Goal: Information Seeking & Learning: Learn about a topic

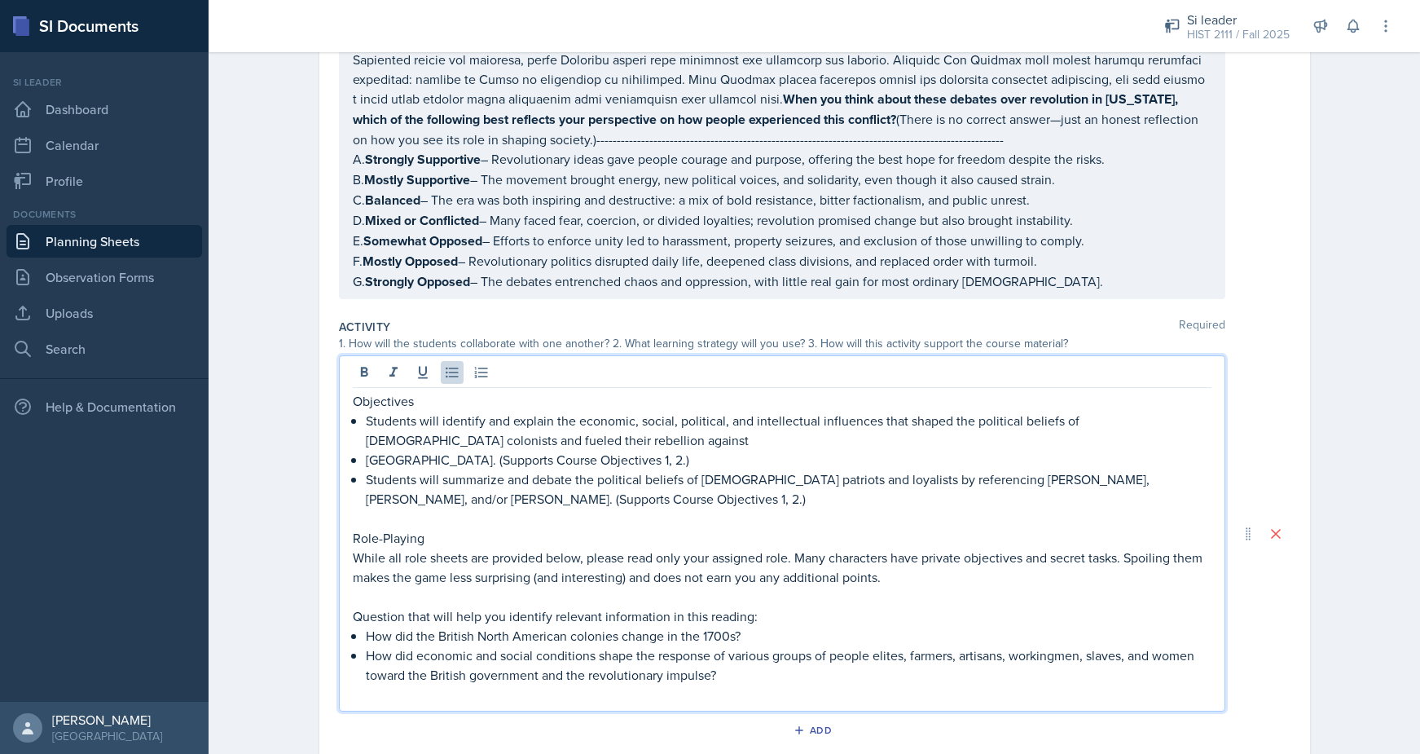
scroll to position [839, 0]
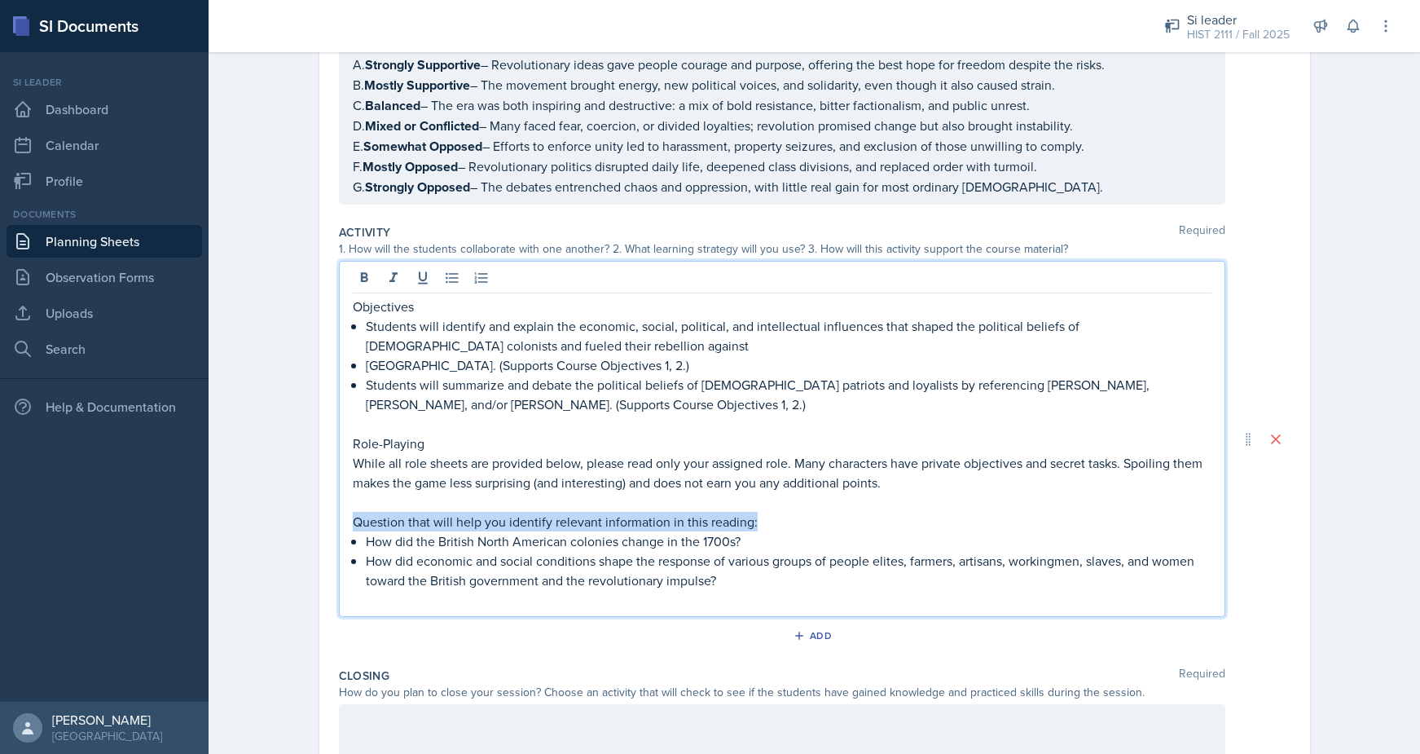
drag, startPoint x: 769, startPoint y: 472, endPoint x: 263, endPoint y: 472, distance: 506.0
click at [263, 472] on div "Planning Sheets [DATE] Planning Sheet Date [DATE] [DATE] 31 1 2 3 4 5 6 7 8 9 1…" at bounding box center [815, 84] width 1212 height 1759
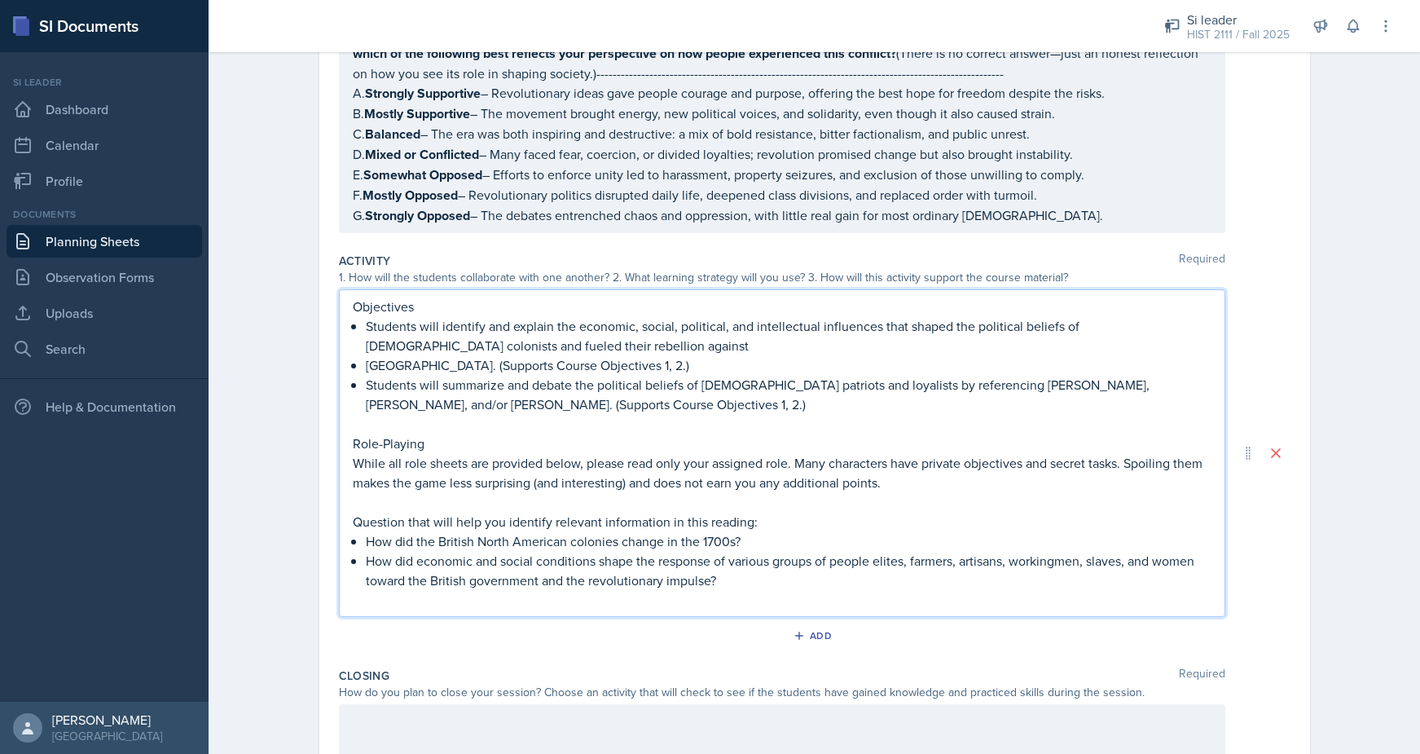
click at [387, 297] on p "Objectives" at bounding box center [782, 307] width 859 height 20
click at [758, 512] on p "Question that will help you identify relevant information in this reading:" at bounding box center [782, 522] width 859 height 20
drag, startPoint x: 764, startPoint y: 479, endPoint x: 354, endPoint y: 483, distance: 410.7
click at [354, 512] on p "Question that will help you identify relevant information in this reading:" at bounding box center [782, 522] width 859 height 20
click at [378, 316] on p "Students will identify and explain the economic, social, political, and intelle…" at bounding box center [789, 335] width 846 height 39
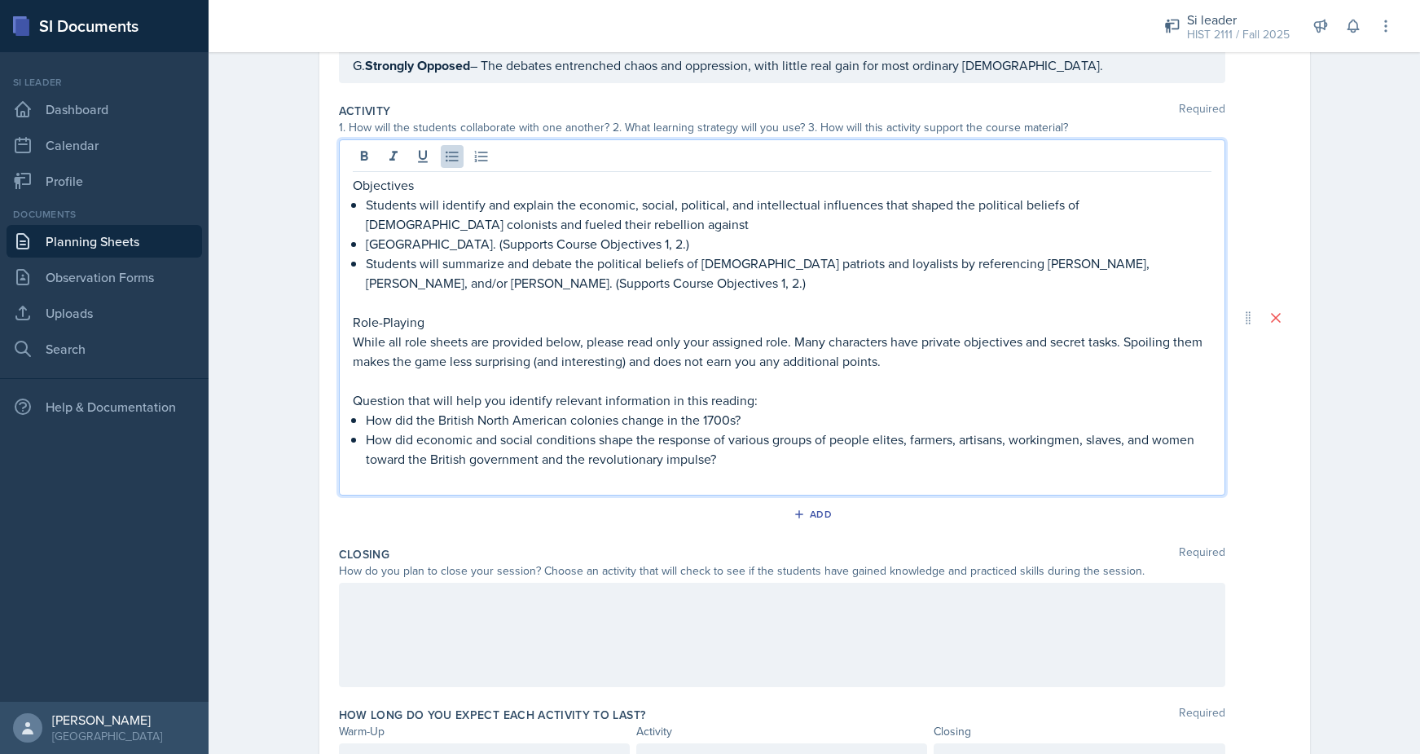
scroll to position [960, 0]
click at [919, 430] on p "How did economic and social conditions shape the response of various groups of …" at bounding box center [789, 449] width 846 height 39
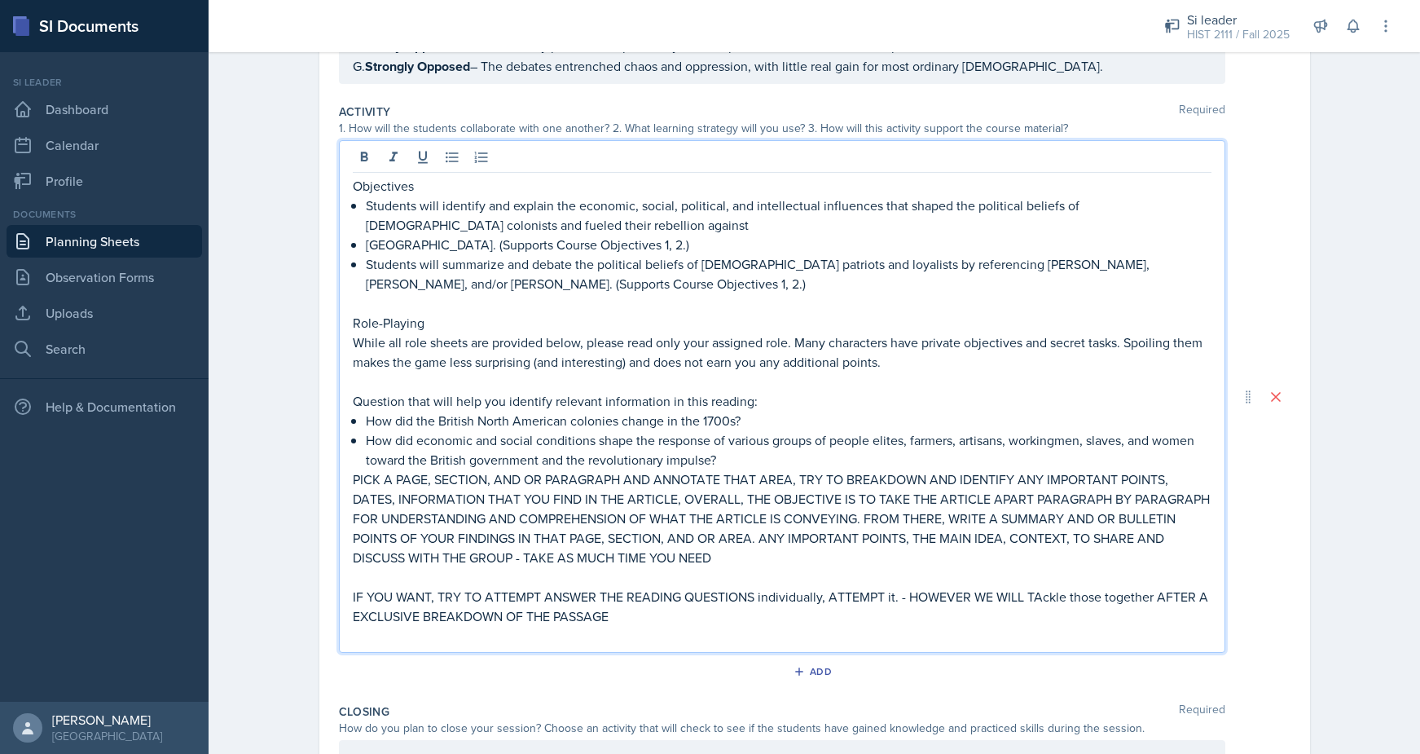
click at [738, 430] on p "How did economic and social conditions shape the response of various groups of …" at bounding box center [789, 449] width 846 height 39
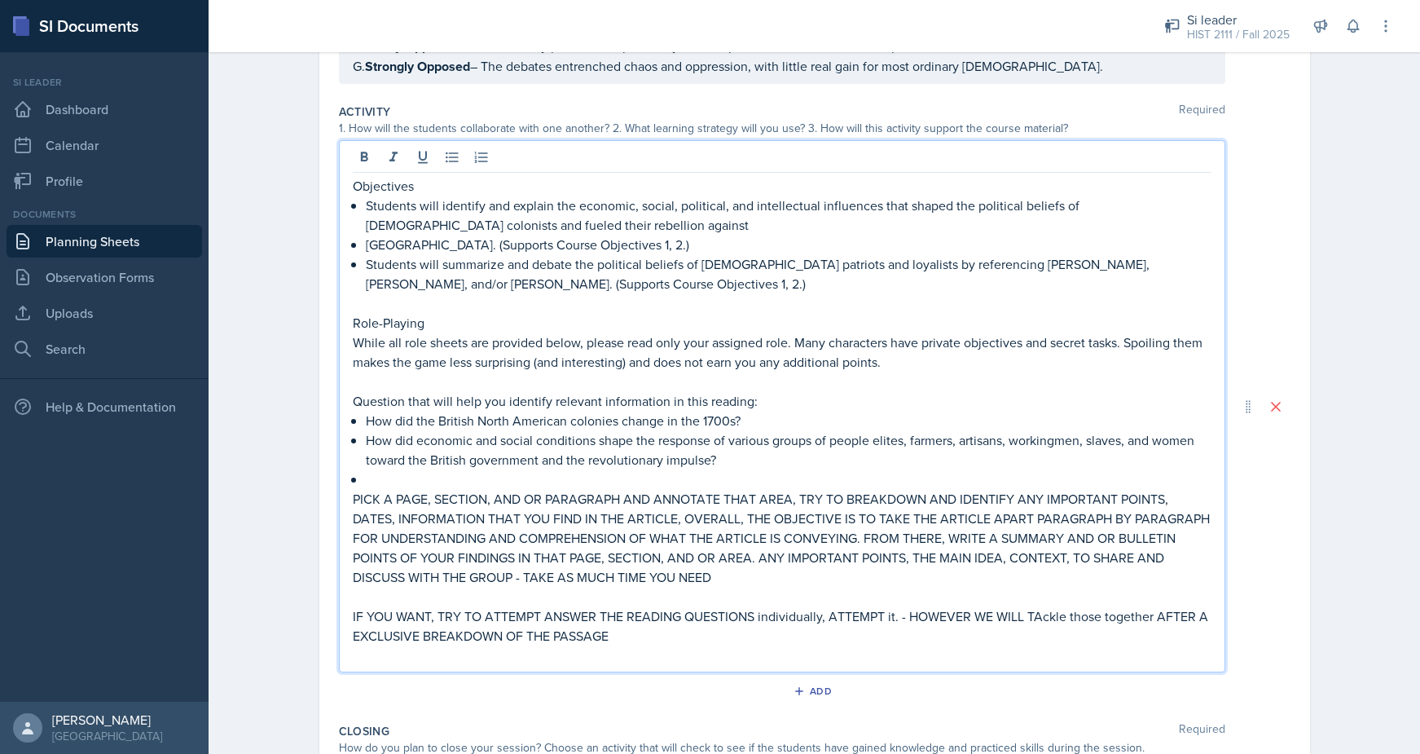
click at [1039, 606] on p "IF YOU WANT, TRY TO ATTEMPT ANSWER THE READING QUESTIONS individually, ATTEMPT …" at bounding box center [782, 625] width 859 height 39
click at [1043, 606] on p "IF YOU WANT, TRY TO ATTEMPT ANSWER THE READING QUESTIONS individually, ATTEMPT …" at bounding box center [782, 625] width 859 height 39
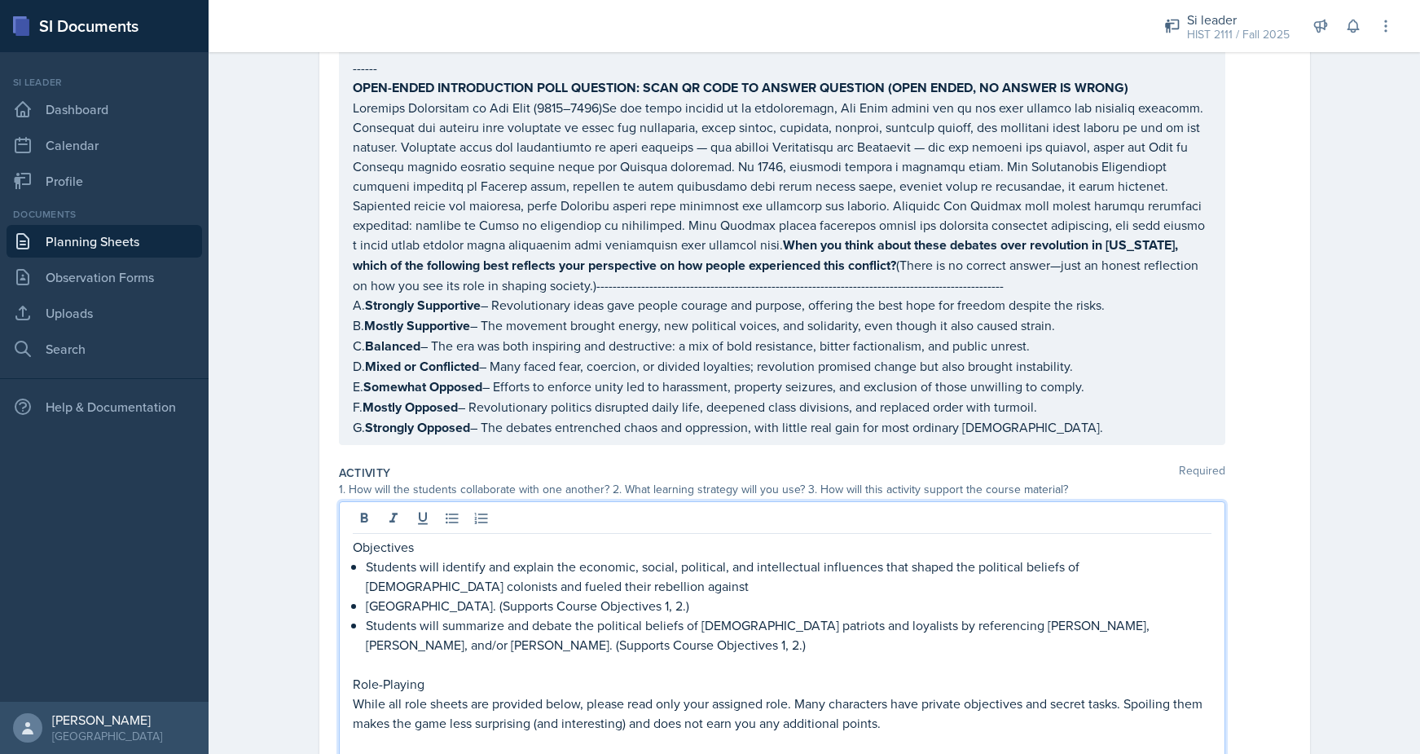
click at [735, 295] on p "A. Strongly Supportive – Revolutionary ideas gave people courage and purpose, o…" at bounding box center [782, 305] width 859 height 20
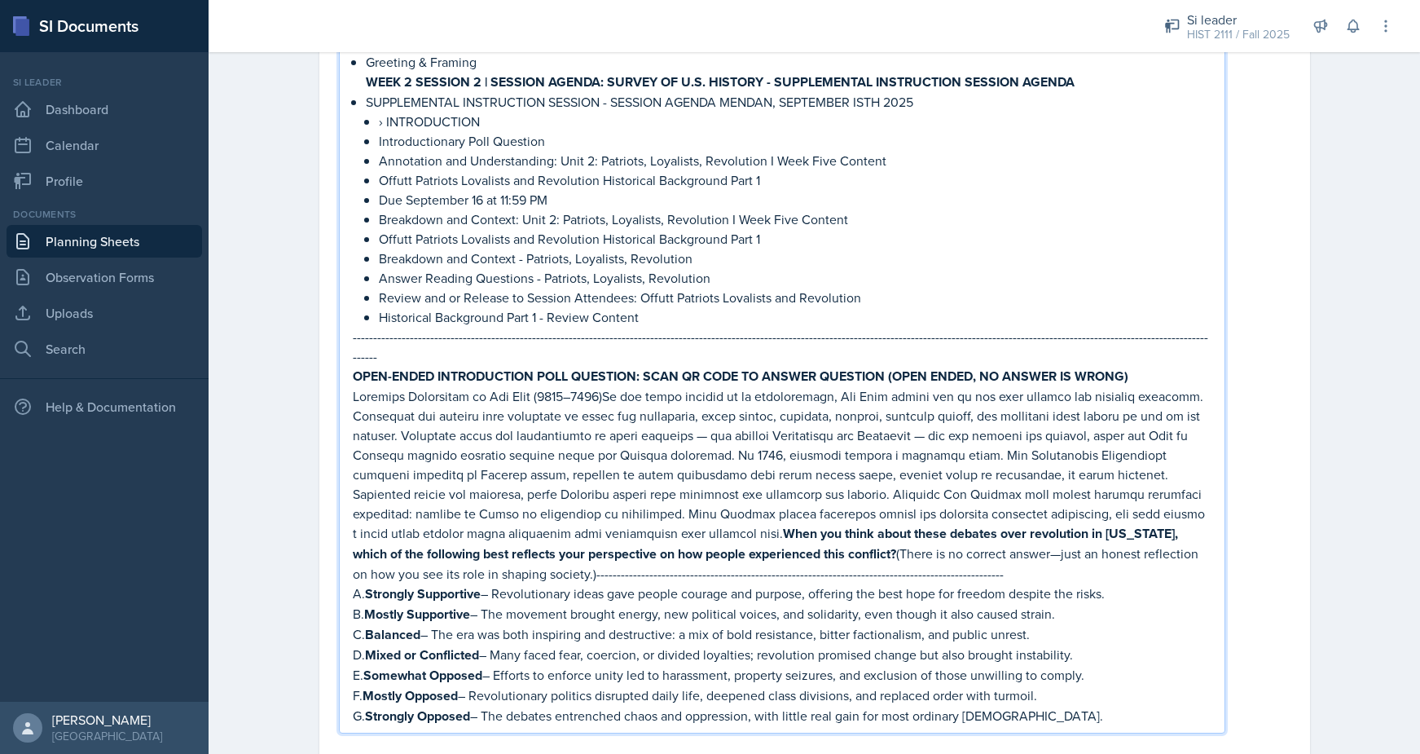
scroll to position [383, 0]
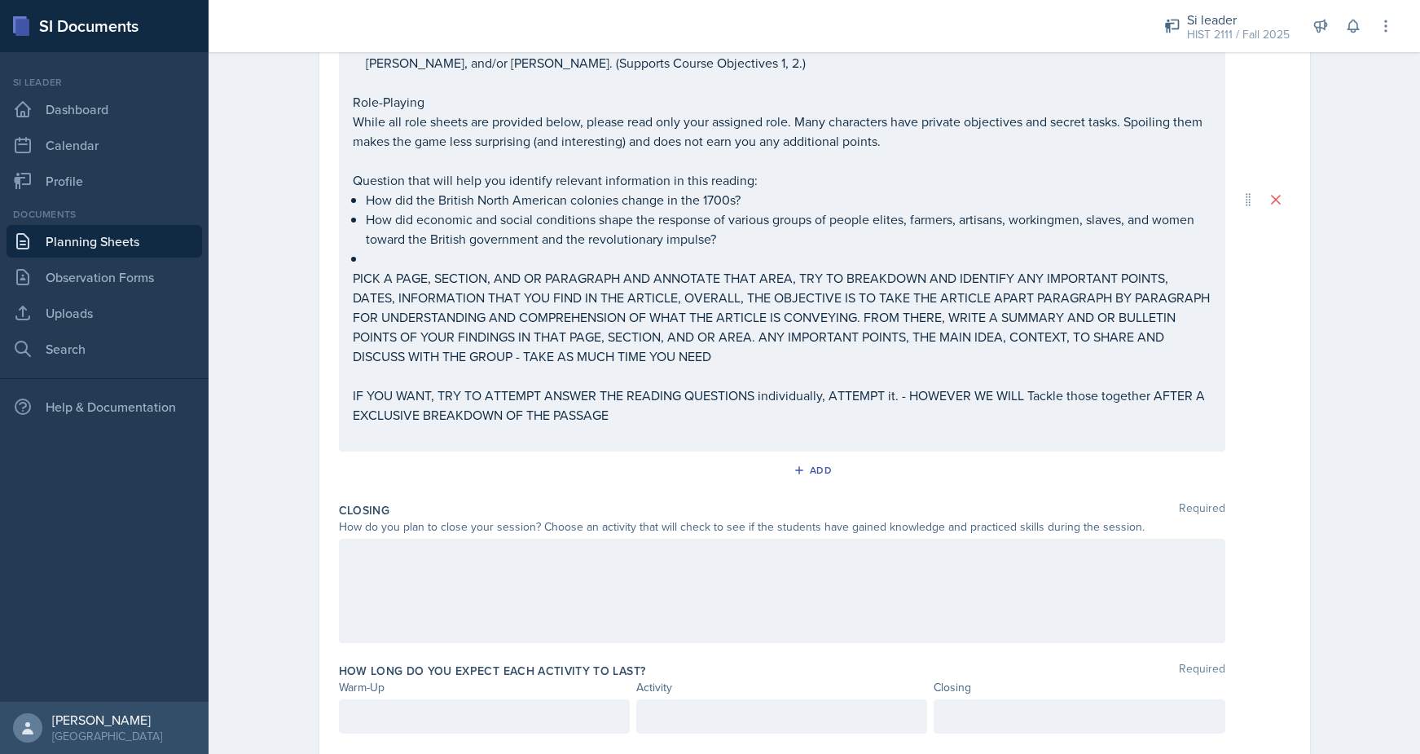
click at [490, 539] on div at bounding box center [782, 591] width 886 height 104
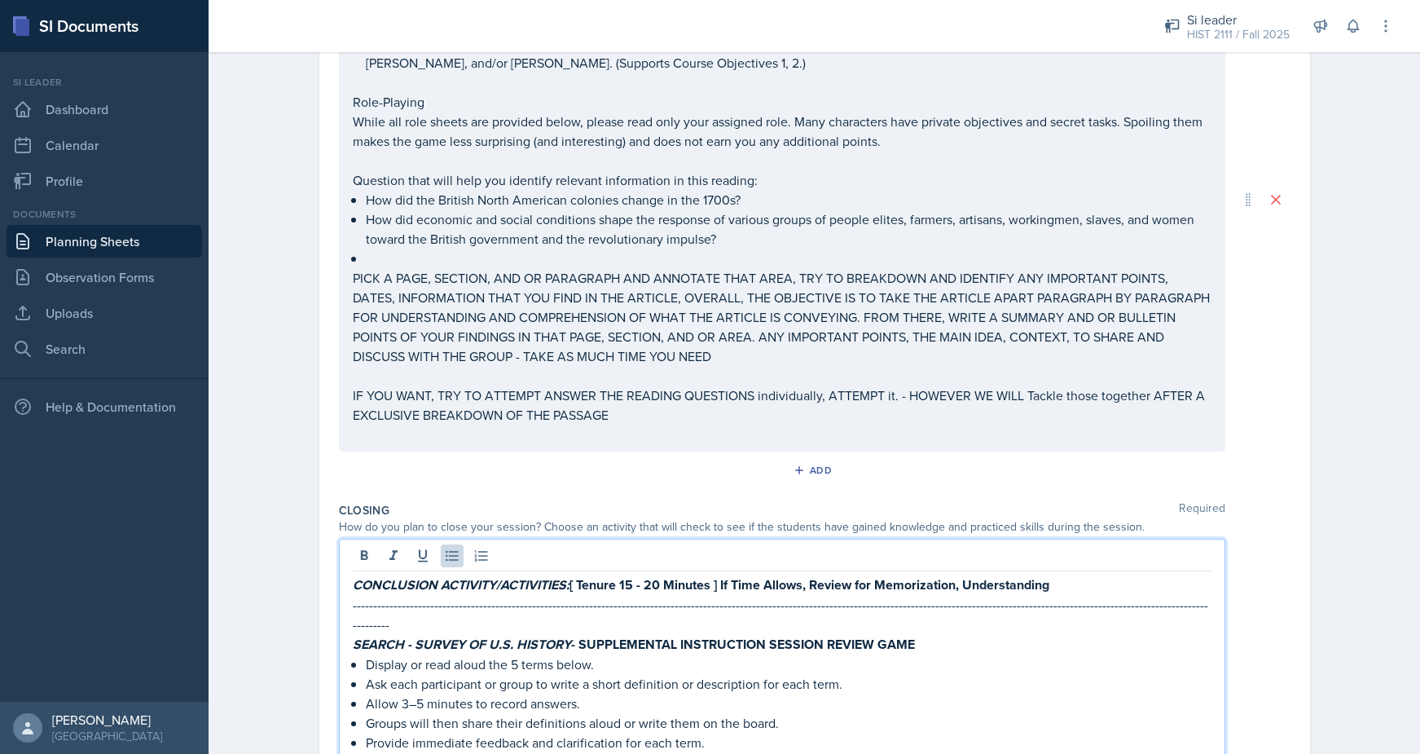
scroll to position [2285, 0]
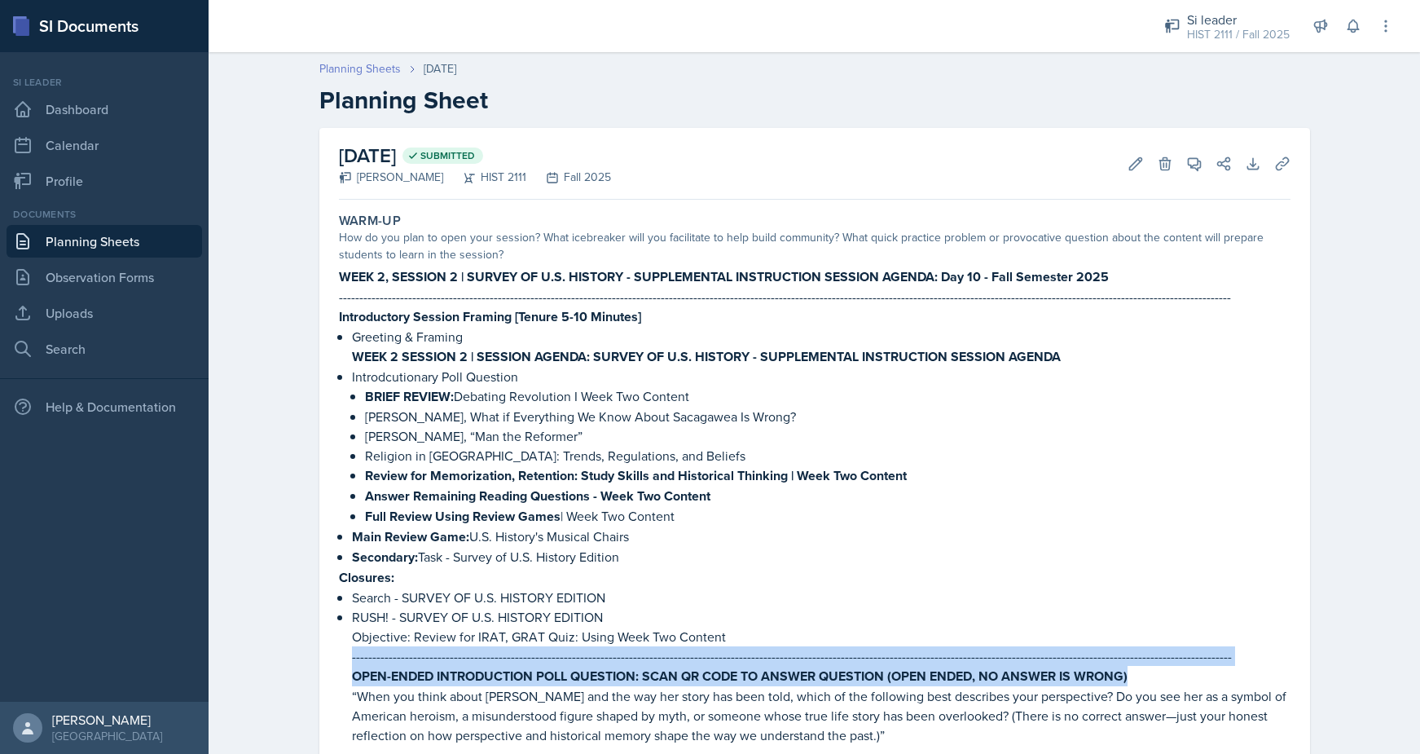
click at [372, 72] on link "Planning Sheets" at bounding box center [359, 68] width 81 height 17
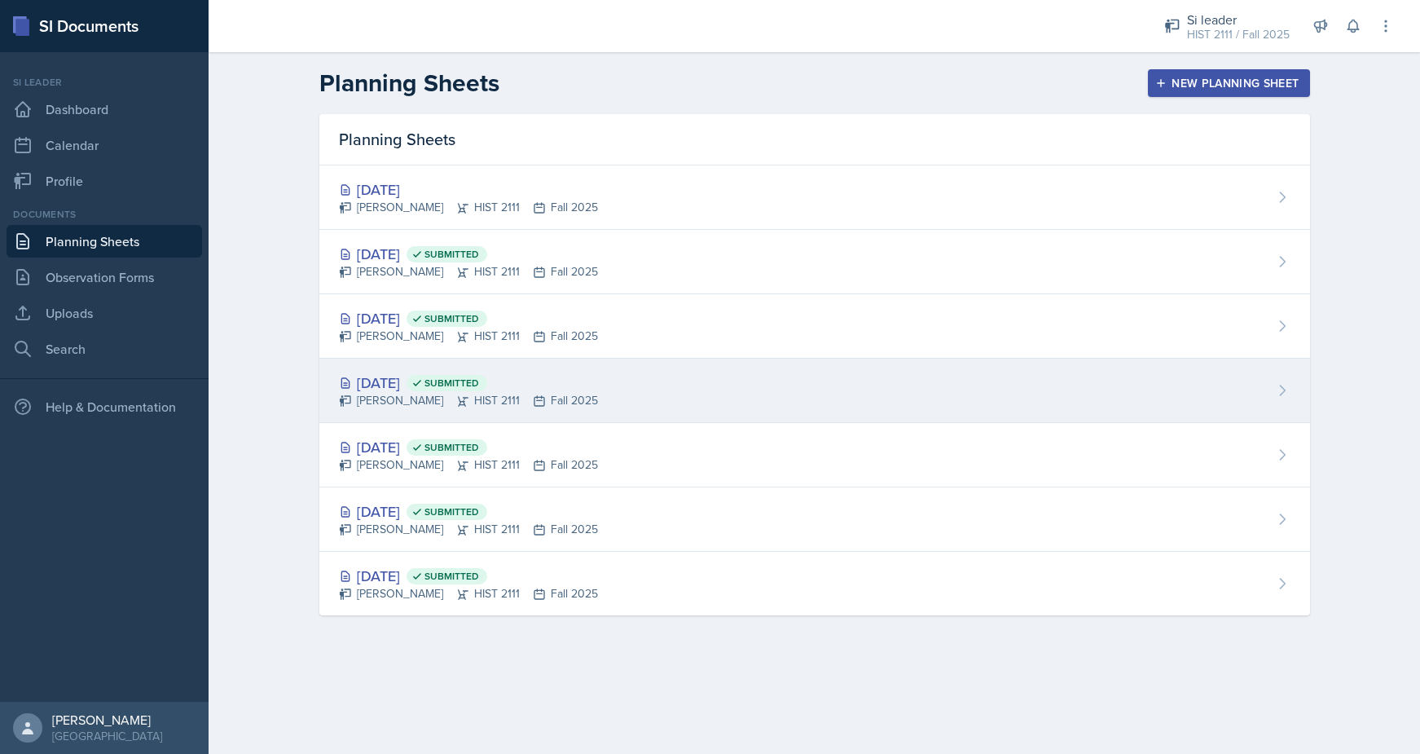
click at [402, 393] on div "[PERSON_NAME] HIST 2111 Fall 2025" at bounding box center [468, 400] width 259 height 17
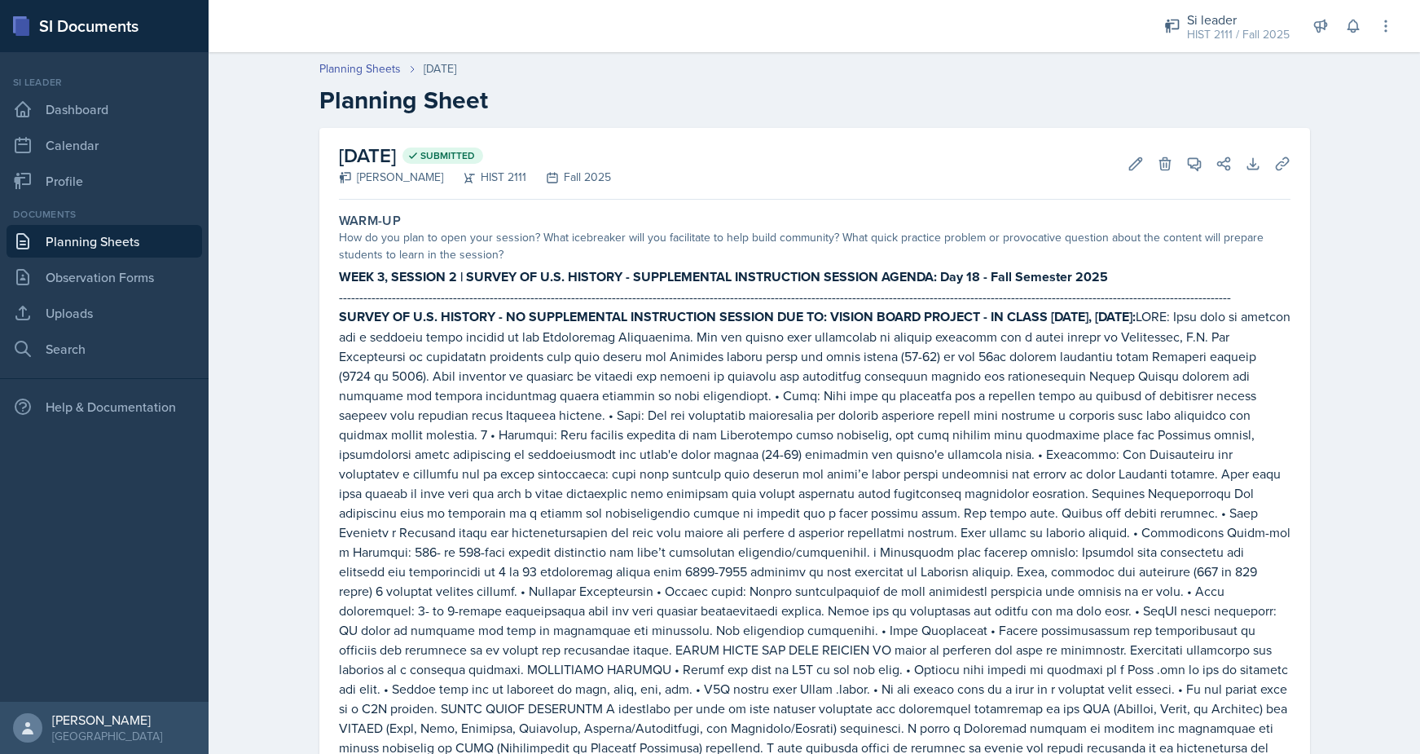
click at [125, 244] on link "Planning Sheets" at bounding box center [105, 241] width 196 height 33
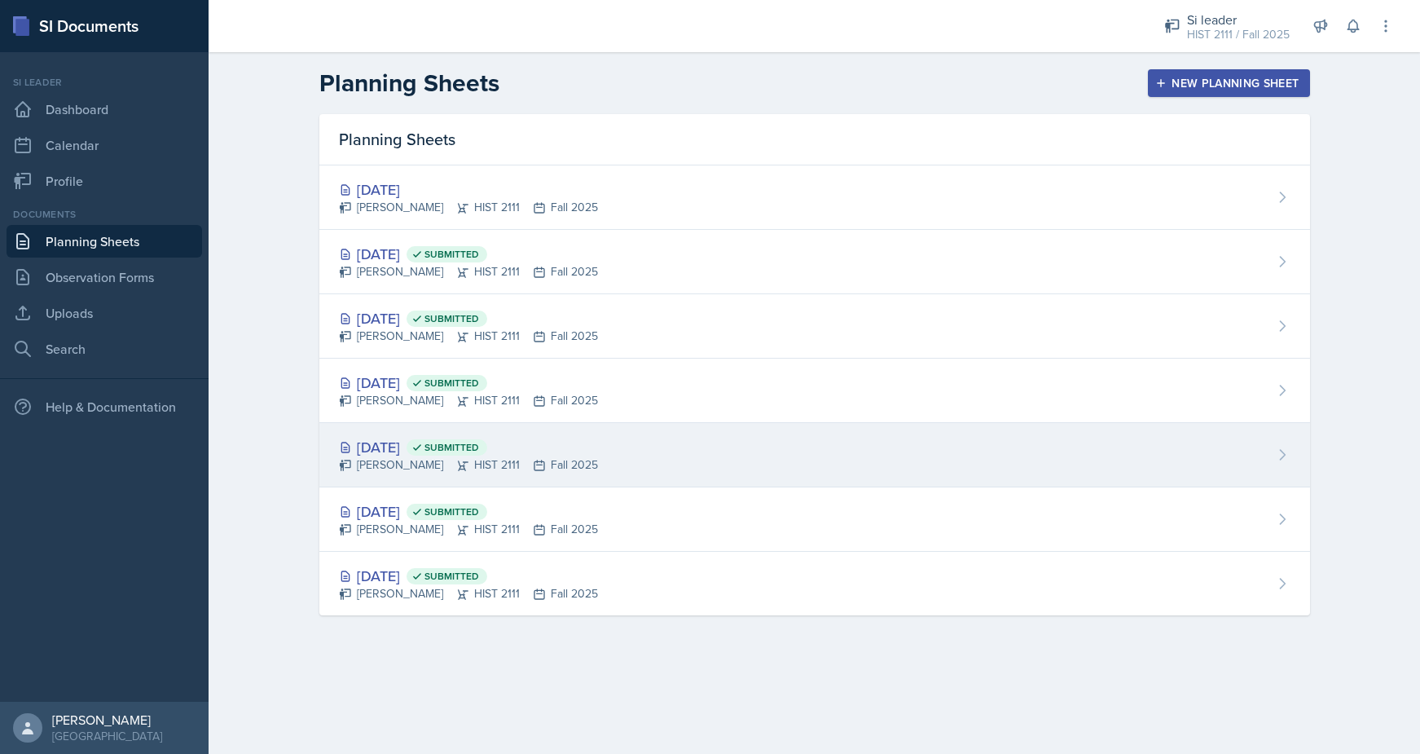
click at [392, 446] on div "[DATE] Submitted" at bounding box center [468, 447] width 259 height 22
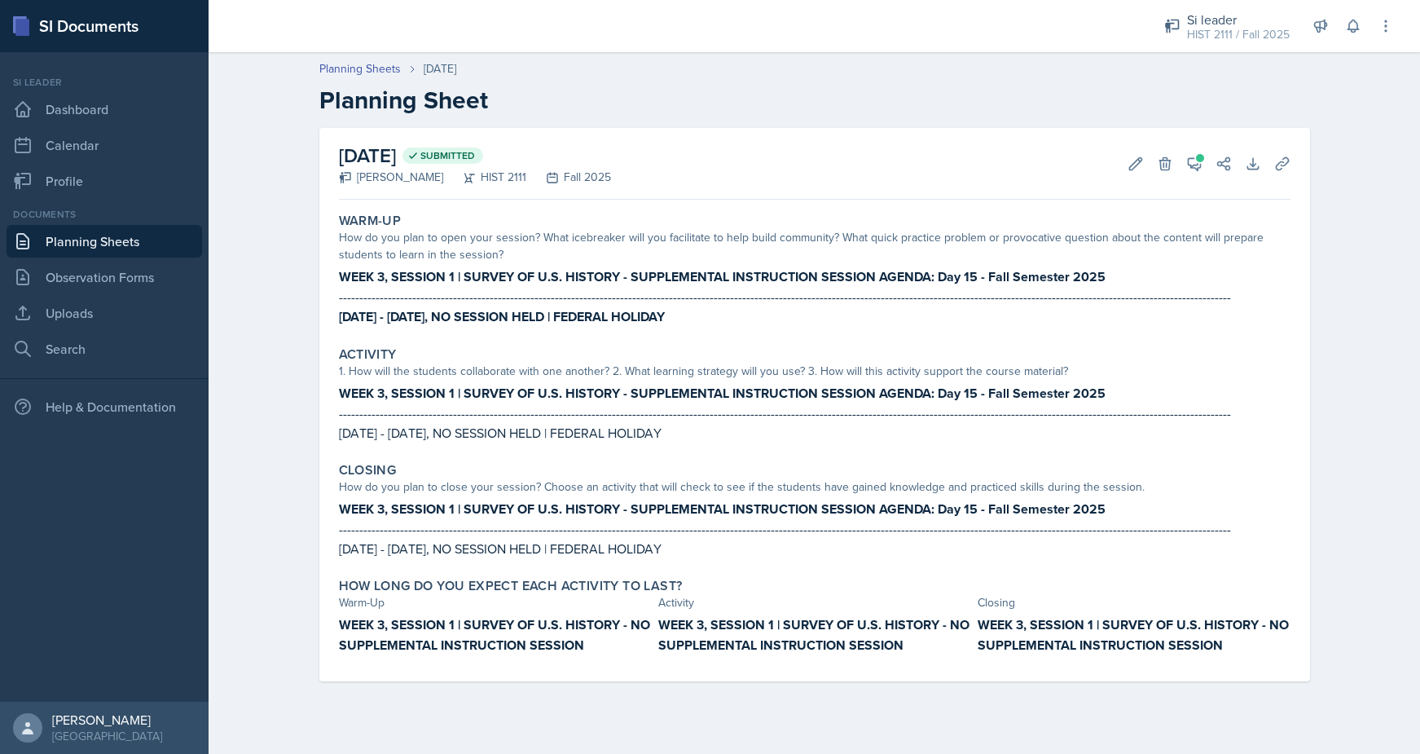
click at [96, 247] on link "Planning Sheets" at bounding box center [105, 241] width 196 height 33
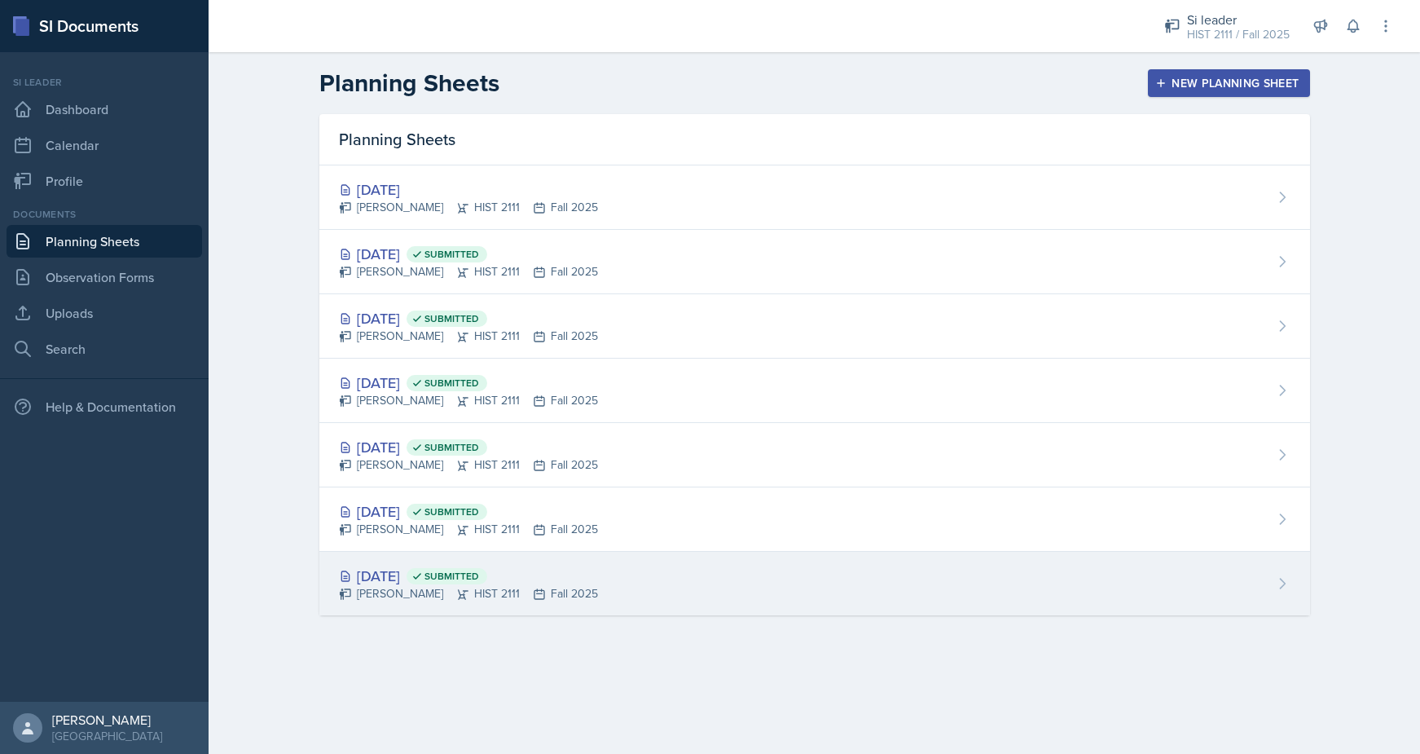
click at [431, 583] on div "[DATE] Submitted" at bounding box center [468, 576] width 259 height 22
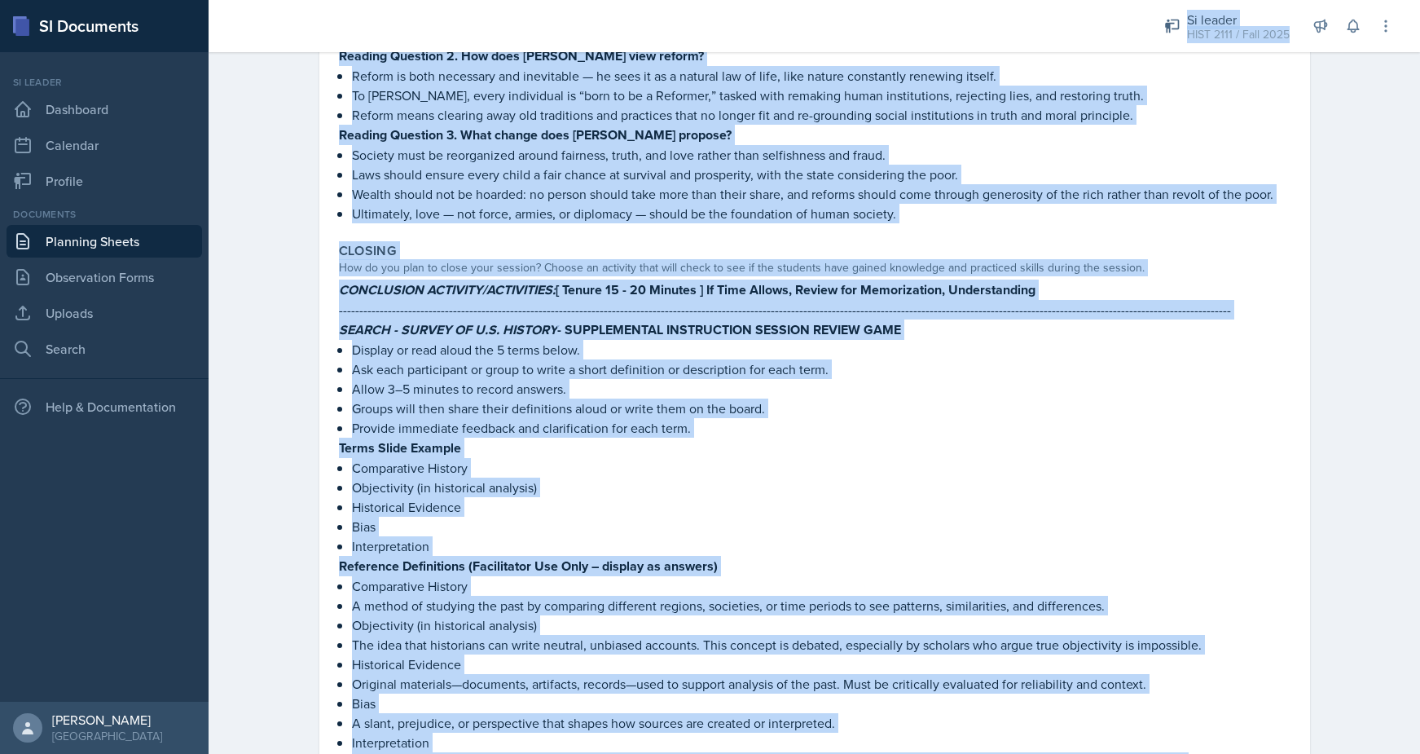
scroll to position [2817, 0]
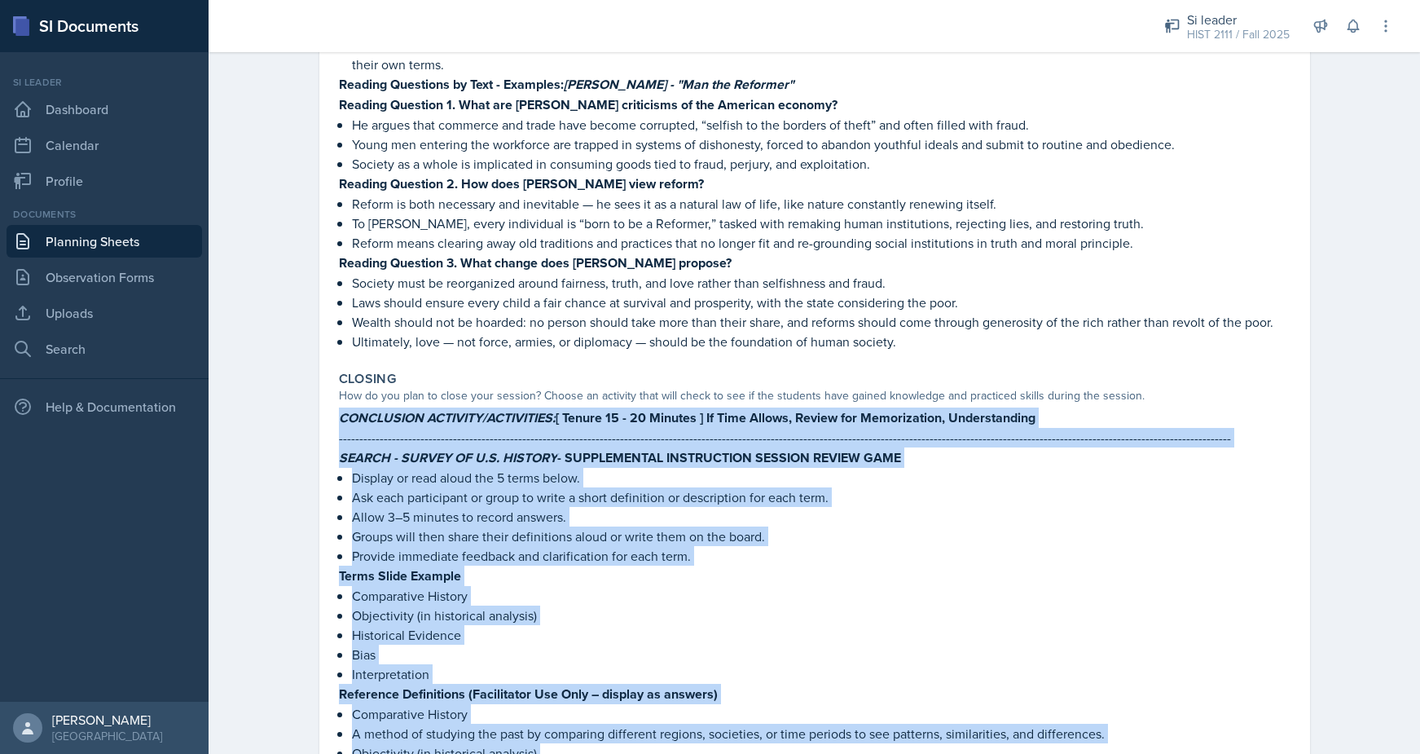
drag, startPoint x: 715, startPoint y: 546, endPoint x: 339, endPoint y: 374, distance: 413.1
copy div "LOREMIPSUM DOLORSIT/AMETCONSEC: [ Adipis 95 - 45 Elitsed ] Do Eius Tempor, Inci…"
